Goal: Communication & Community: Share content

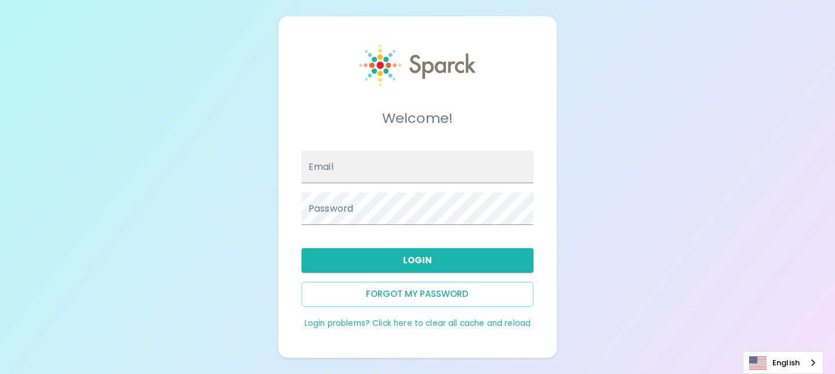
type input "[EMAIL_ADDRESS][DOMAIN_NAME]"
click at [372, 259] on button "Login" at bounding box center [418, 260] width 232 height 24
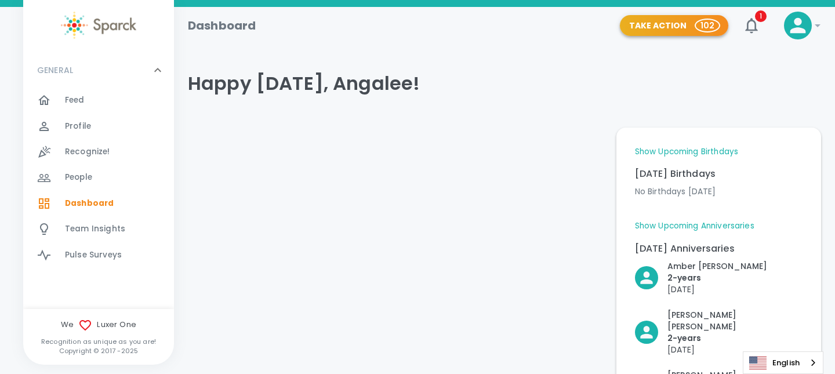
click at [695, 28] on button "Take Action 102" at bounding box center [674, 25] width 108 height 21
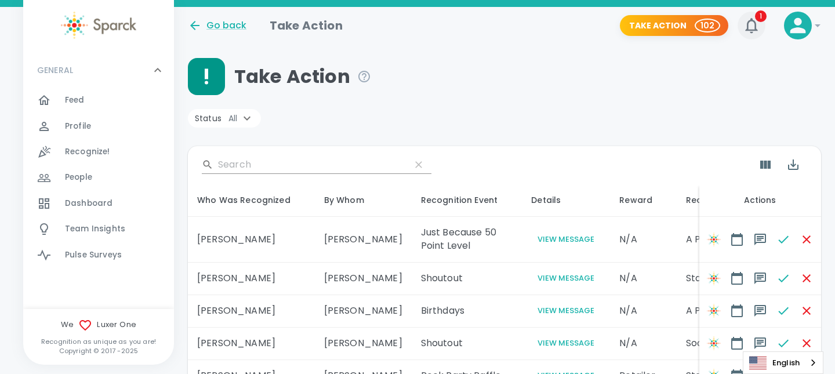
click at [745, 29] on icon "button" at bounding box center [751, 25] width 19 height 19
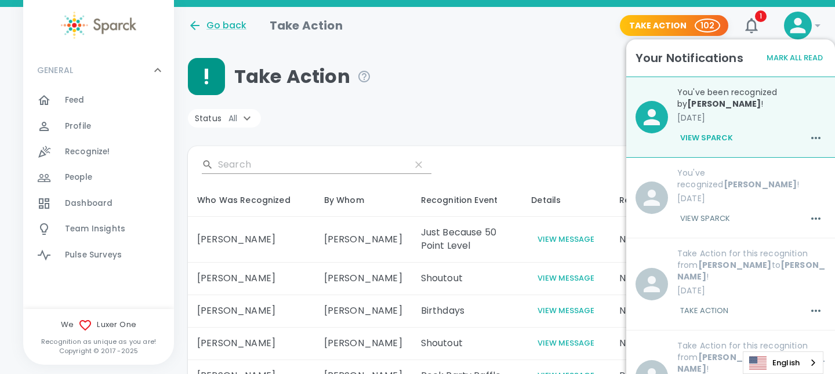
click at [709, 139] on button "View Sparck" at bounding box center [706, 138] width 59 height 20
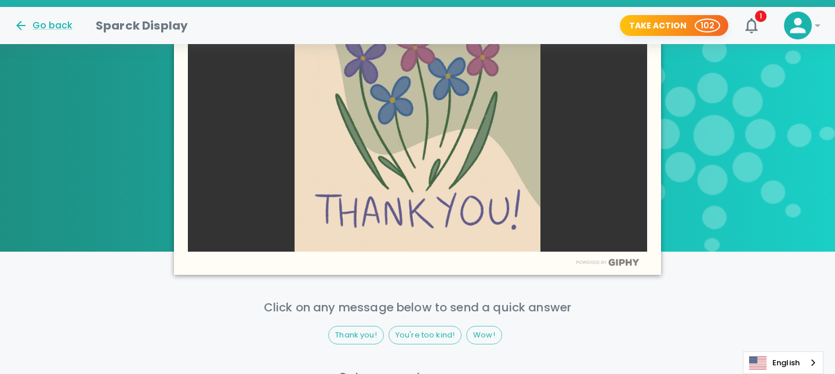
scroll to position [533, 0]
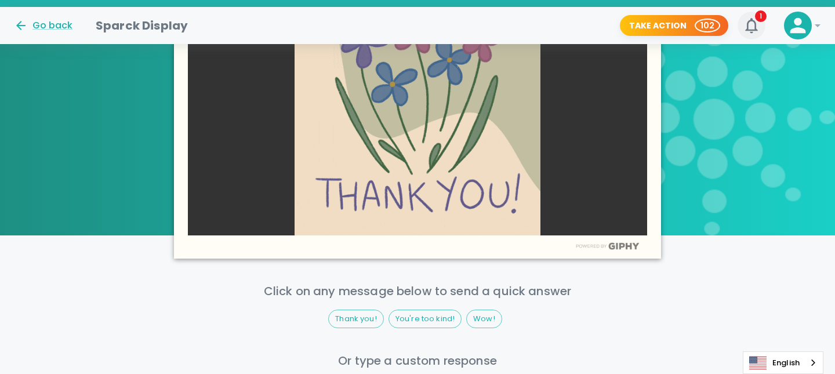
click at [754, 28] on icon "button" at bounding box center [751, 25] width 19 height 19
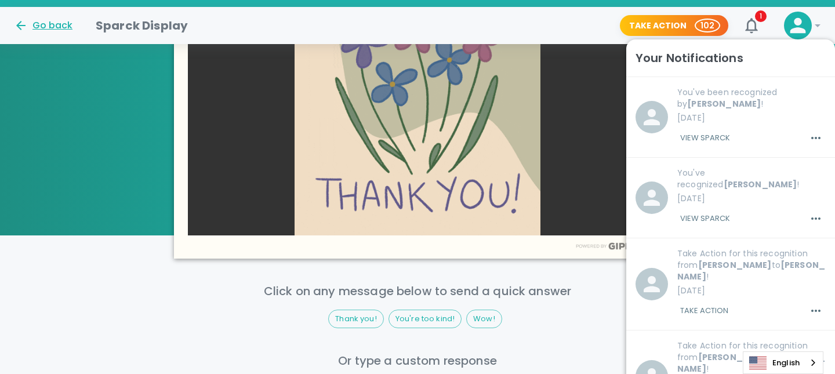
click at [55, 23] on div "Go back" at bounding box center [43, 26] width 59 height 14
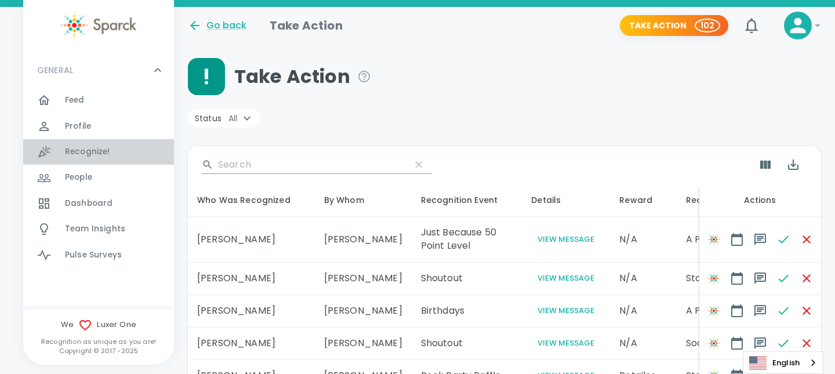
click at [102, 149] on span "Recognize!" at bounding box center [87, 152] width 45 height 12
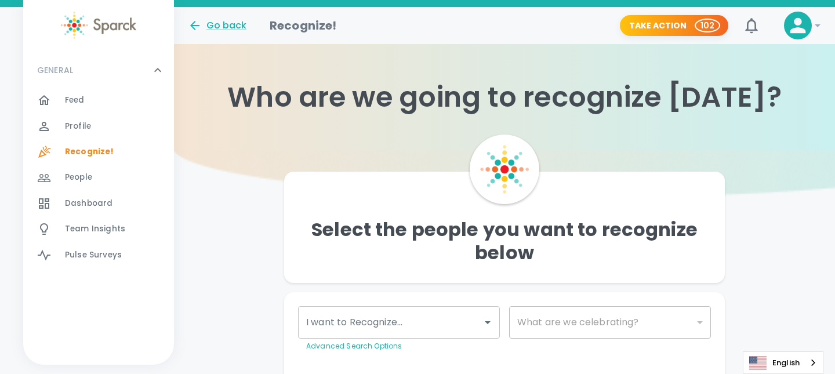
click at [390, 320] on input "I want to Recognize..." at bounding box center [390, 322] width 174 height 22
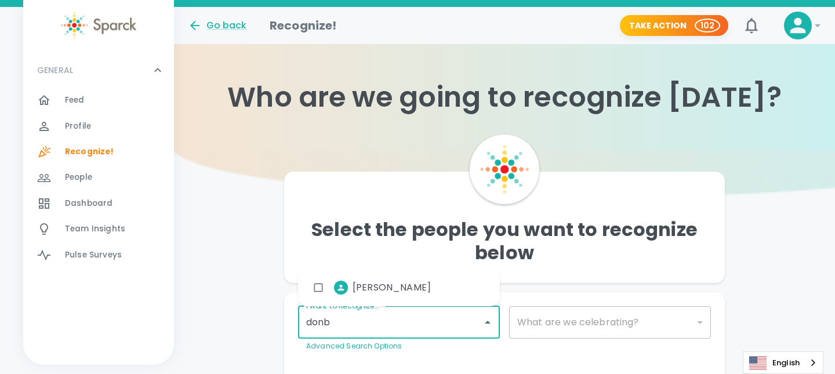
type input "donby"
click at [385, 280] on li "[PERSON_NAME]" at bounding box center [373, 287] width 133 height 29
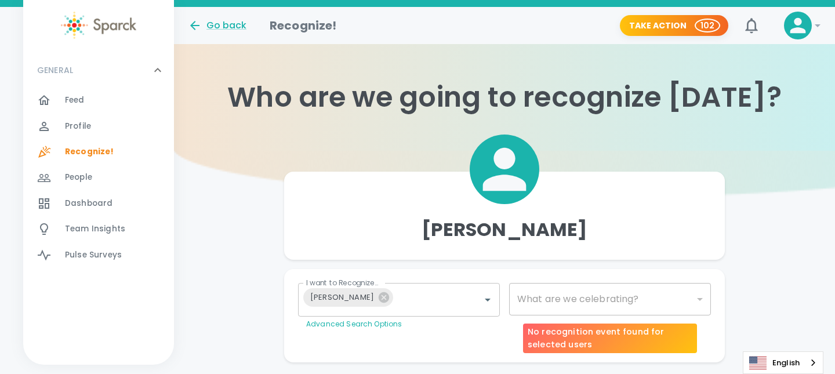
click at [586, 293] on div "​" at bounding box center [610, 299] width 202 height 32
click at [589, 305] on div "​" at bounding box center [610, 299] width 202 height 32
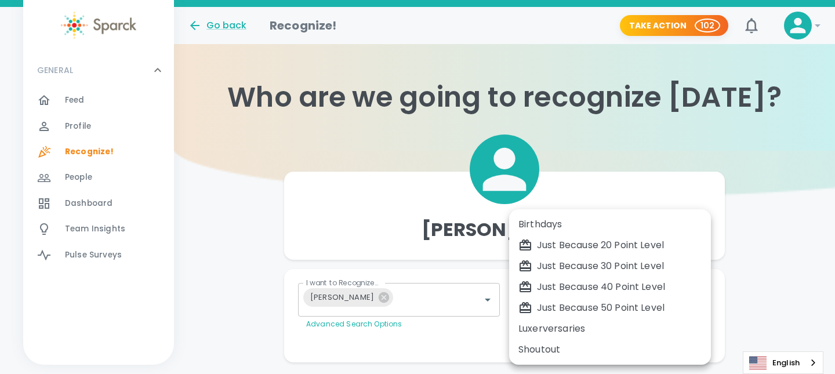
click at [696, 303] on body "Skip Navigation Go back Recognize! Take Action 102 ! GENERAL 0 Feed 0 Profile 0…" at bounding box center [417, 204] width 835 height 409
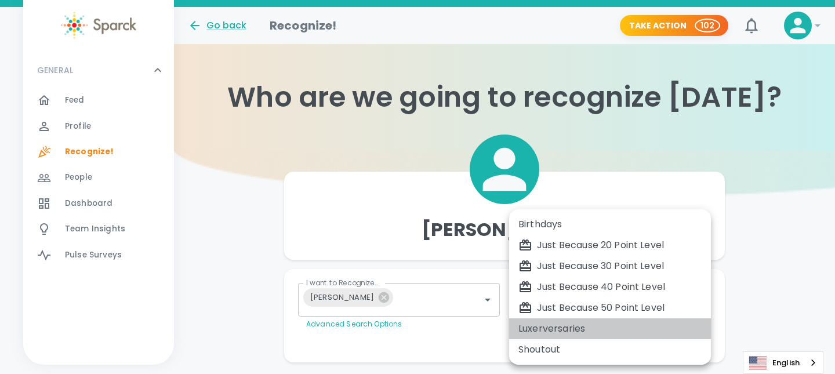
click at [573, 334] on div "Luxerversaries" at bounding box center [610, 329] width 183 height 14
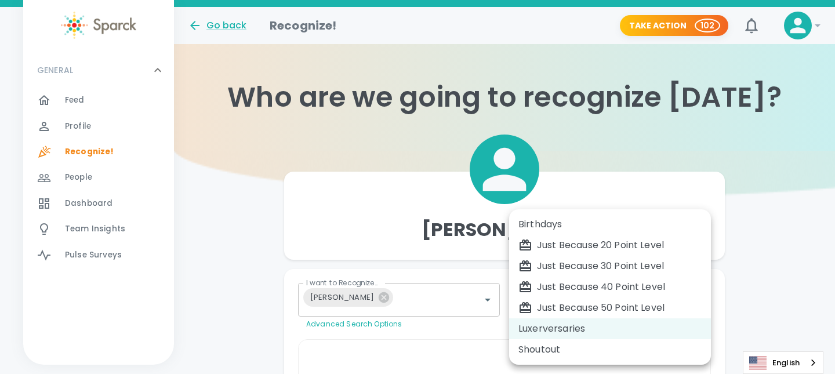
click at [585, 305] on body "Skip Navigation Go back Recognize! Take Action 102 ! GENERAL 0 Feed 0 Profile 0…" at bounding box center [417, 362] width 835 height 724
click at [588, 305] on div "Just Because 50 Point Level" at bounding box center [610, 308] width 183 height 14
type input "2009"
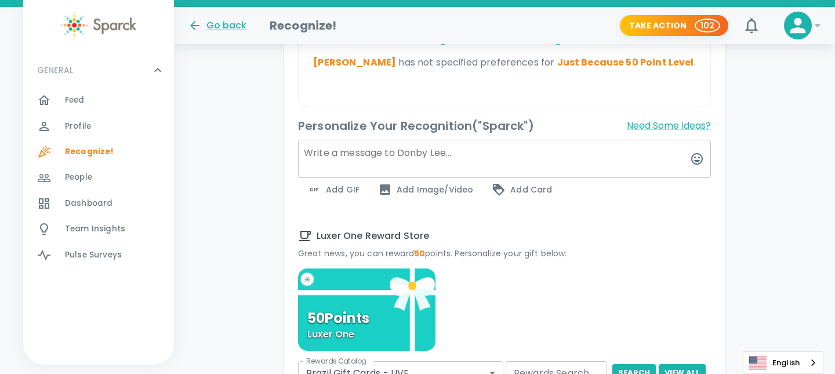
scroll to position [390, 0]
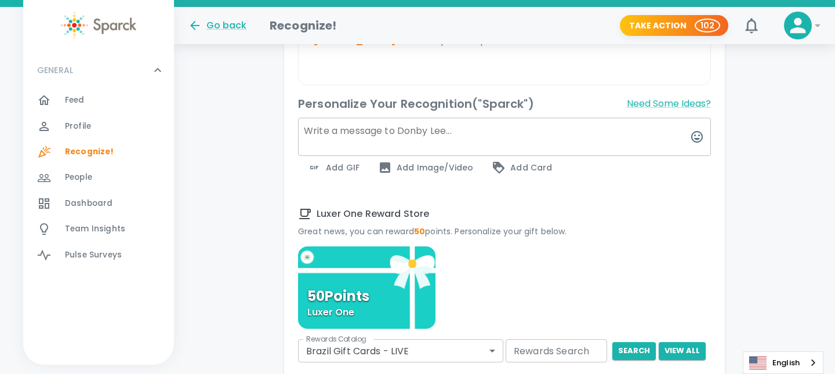
click at [97, 222] on span "Team Insights 0" at bounding box center [95, 229] width 60 height 16
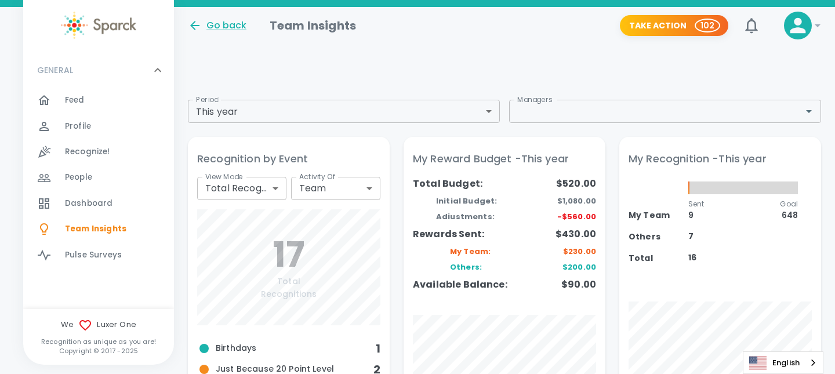
click at [114, 155] on div "Recognize! 0" at bounding box center [119, 152] width 109 height 16
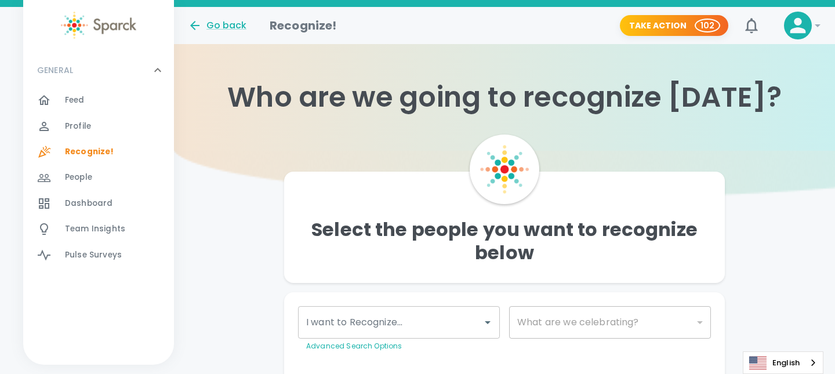
click at [434, 325] on input "I want to Recognize..." at bounding box center [390, 322] width 174 height 22
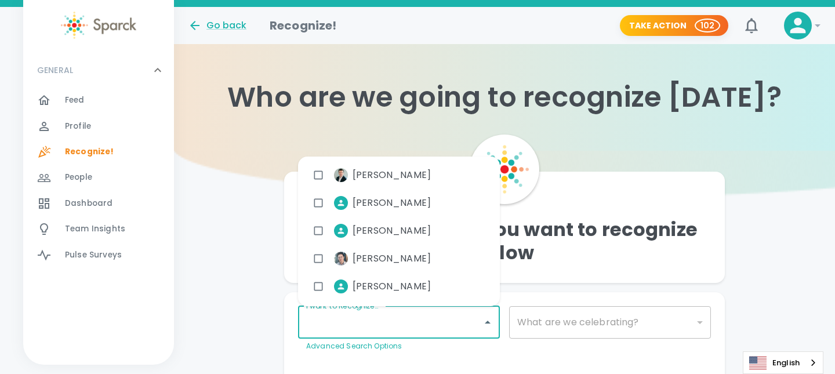
scroll to position [57, 0]
